Goal: Navigation & Orientation: Find specific page/section

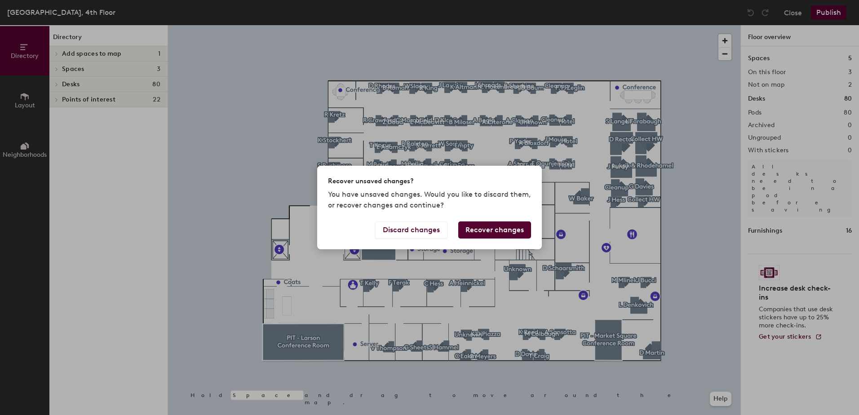
click at [476, 228] on button "Recover changes" at bounding box center [494, 229] width 73 height 17
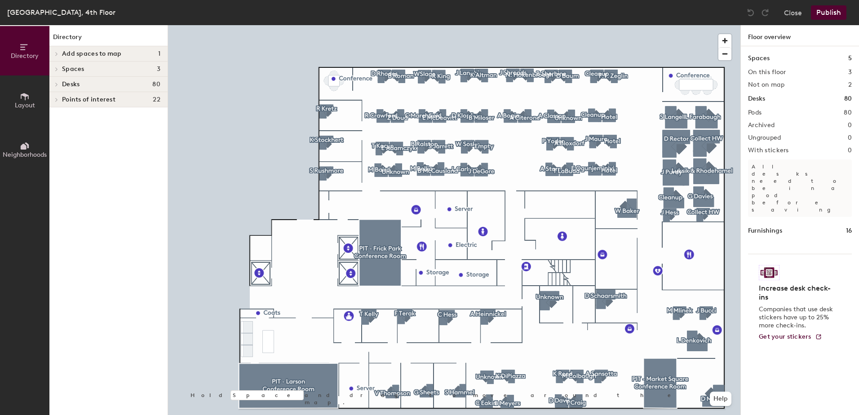
click at [28, 150] on icon at bounding box center [25, 146] width 10 height 10
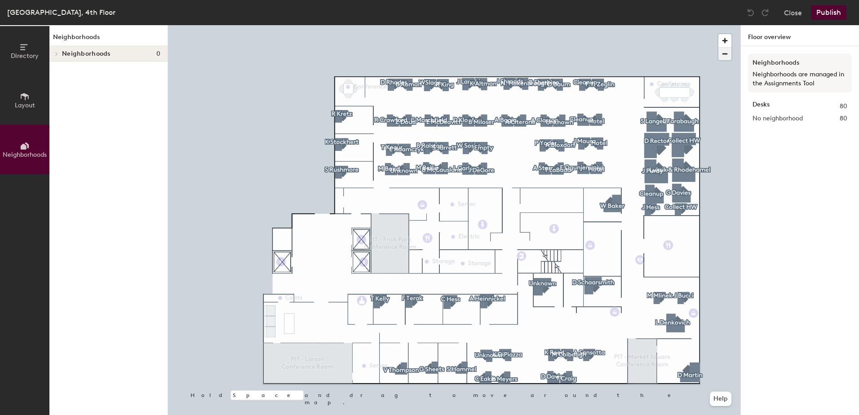
click at [728, 55] on span "button" at bounding box center [724, 54] width 13 height 13
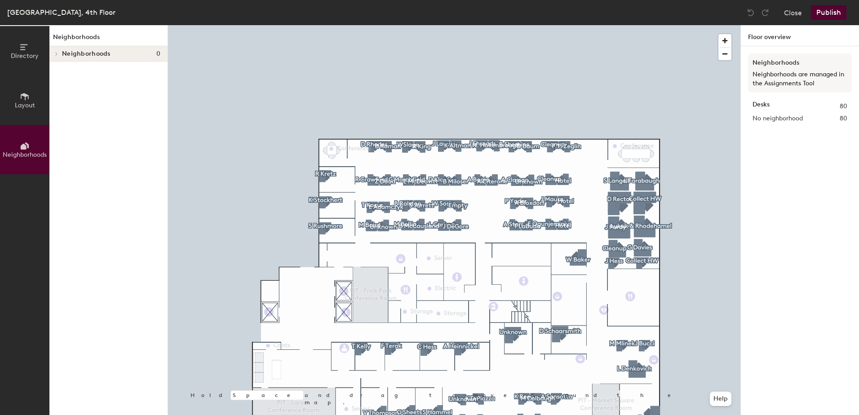
click at [32, 8] on div "[GEOGRAPHIC_DATA], 4th Floor" at bounding box center [61, 12] width 108 height 11
click at [32, 51] on button "Directory" at bounding box center [24, 50] width 49 height 49
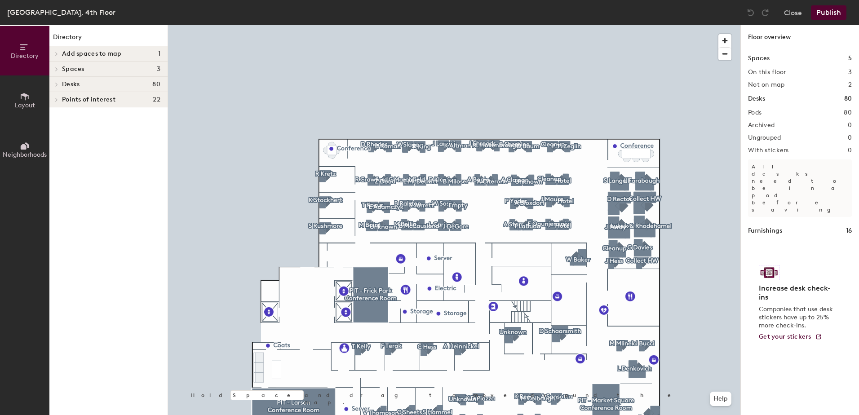
click at [32, 51] on button "Directory" at bounding box center [24, 50] width 49 height 49
click at [792, 16] on button "Close" at bounding box center [793, 12] width 18 height 14
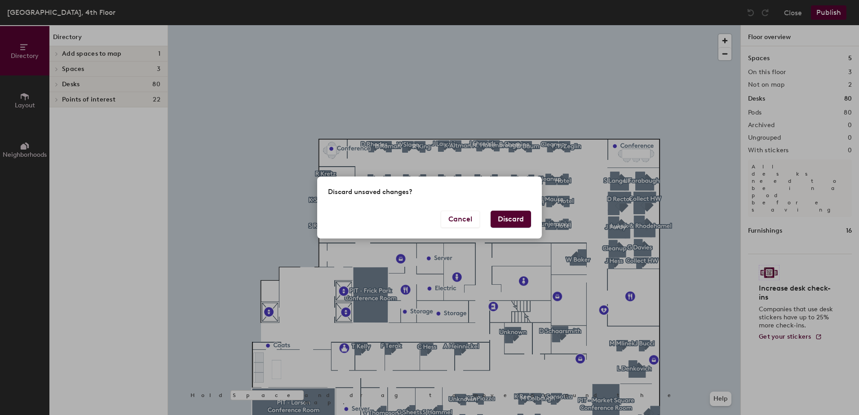
click at [501, 225] on button "Discard" at bounding box center [510, 219] width 40 height 17
